Goal: Understand process/instructions: Learn how to perform a task or action

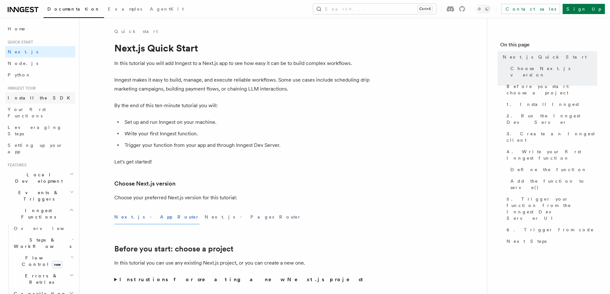
click at [22, 99] on span "Install the SDK" at bounding box center [41, 97] width 66 height 5
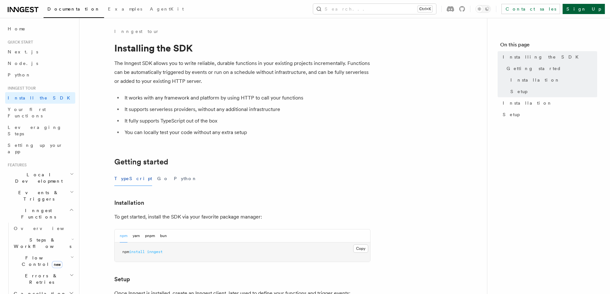
click at [594, 6] on link "Sign Up" at bounding box center [584, 9] width 42 height 10
